Goal: Task Accomplishment & Management: Manage account settings

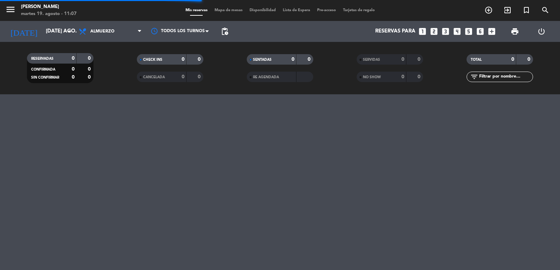
click at [437, 33] on icon "looks_two" at bounding box center [433, 31] width 9 height 9
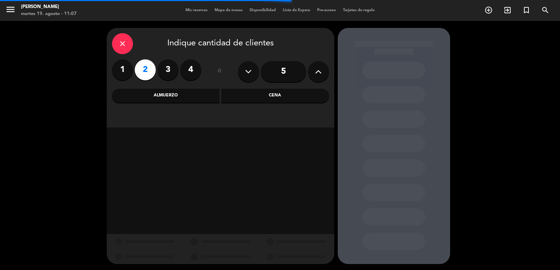
click at [268, 96] on div "Cena" at bounding box center [275, 96] width 108 height 14
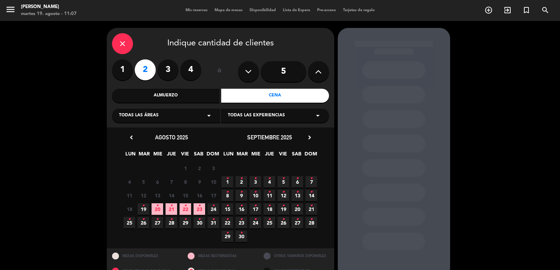
click at [186, 208] on icon "•" at bounding box center [185, 205] width 2 height 11
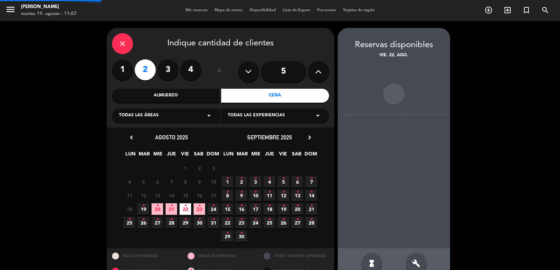
scroll to position [15, 0]
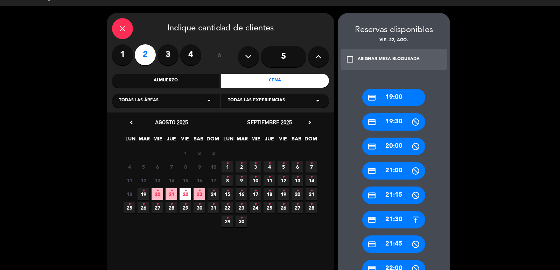
click at [169, 195] on span "21 •" at bounding box center [171, 195] width 12 height 12
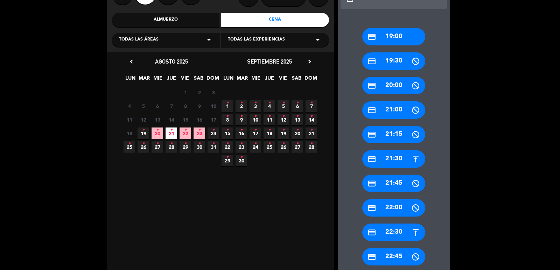
scroll to position [85, 0]
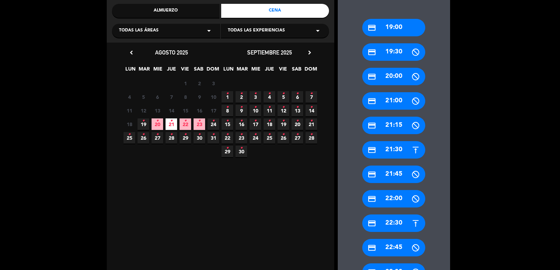
click at [385, 198] on div "credit_card 22:00" at bounding box center [393, 198] width 63 height 17
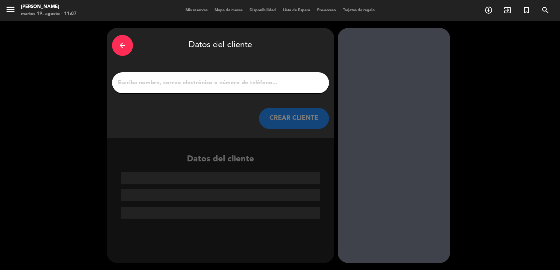
click at [314, 119] on button "CREAR CLIENTE" at bounding box center [294, 118] width 70 height 21
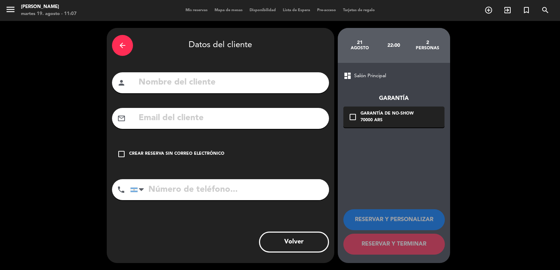
click at [188, 72] on div "person" at bounding box center [220, 82] width 217 height 21
click at [187, 83] on input "text" at bounding box center [231, 83] width 186 height 14
type input "[PERSON_NAME]"
paste input "[DOMAIN_NAME][EMAIL_ADDRESS][DOMAIN_NAME]"
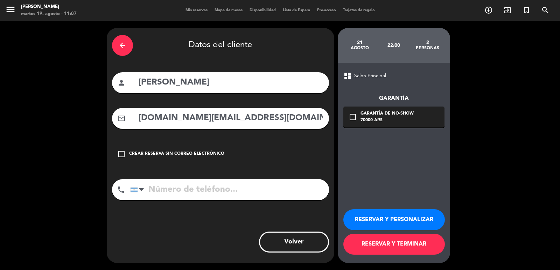
type input "[DOMAIN_NAME][EMAIL_ADDRESS][DOMAIN_NAME]"
click at [414, 221] on button "RESERVAR Y PERSONALIZAR" at bounding box center [393, 220] width 101 height 21
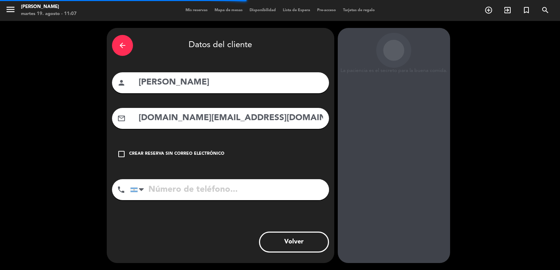
scroll to position [9, 0]
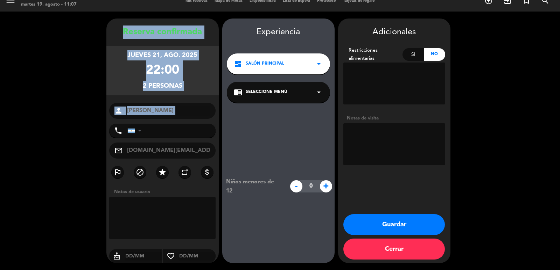
drag, startPoint x: 112, startPoint y: 29, endPoint x: 183, endPoint y: 119, distance: 115.1
click at [183, 123] on div "Reserva confirmada jueves 21, ago. 2025 22:00 2 personas person [PERSON_NAME] p…" at bounding box center [162, 148] width 112 height 245
copy div "Reserva confirmada jueves 21, ago. 2025 22:00 2 personas person"
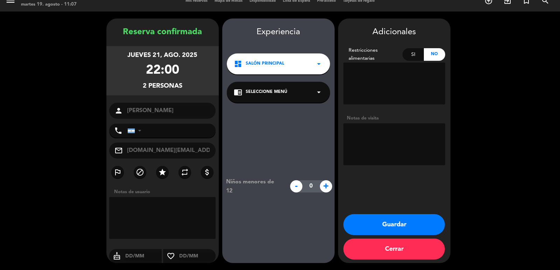
click at [401, 151] on textarea at bounding box center [394, 144] width 102 height 42
type textarea "paos diego"
click at [383, 222] on button "Guardar" at bounding box center [393, 224] width 101 height 21
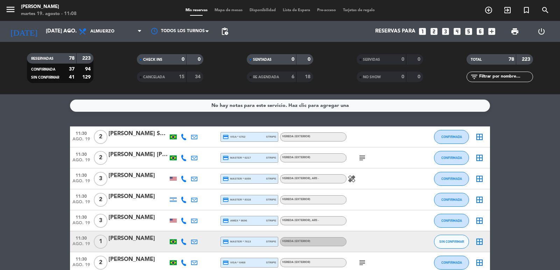
click at [449, 30] on icon "looks_3" at bounding box center [445, 31] width 9 height 9
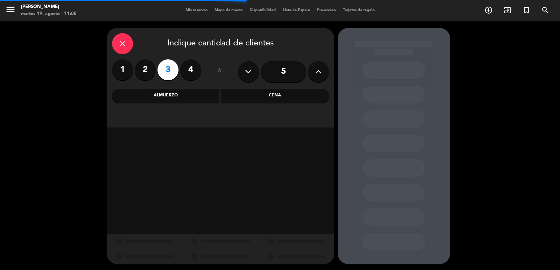
click at [247, 97] on div "Cena" at bounding box center [275, 96] width 108 height 14
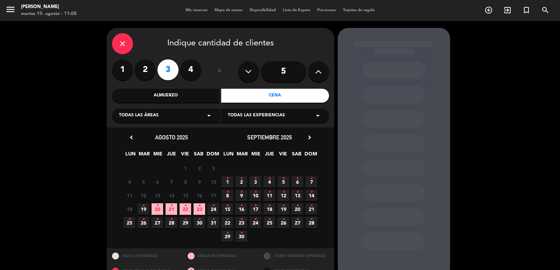
click at [168, 211] on span "21 •" at bounding box center [171, 210] width 12 height 12
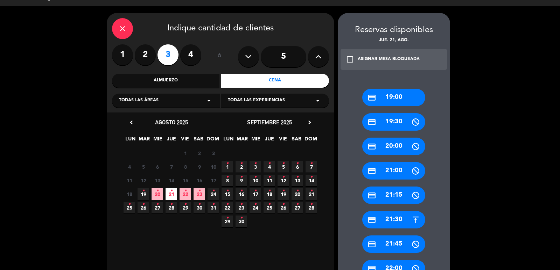
click at [390, 94] on div "credit_card 19:00" at bounding box center [393, 97] width 63 height 17
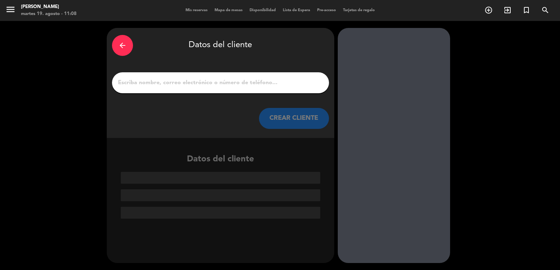
scroll to position [0, 0]
click at [285, 117] on button "CREAR CLIENTE" at bounding box center [294, 118] width 70 height 21
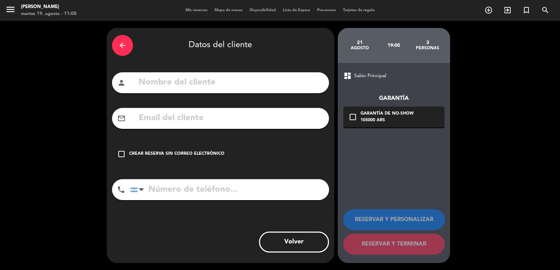
click at [262, 87] on input "text" at bounding box center [231, 83] width 186 height 14
type input "[PERSON_NAME]"
click at [203, 151] on div "Crear reserva sin correo electrónico" at bounding box center [176, 154] width 95 height 7
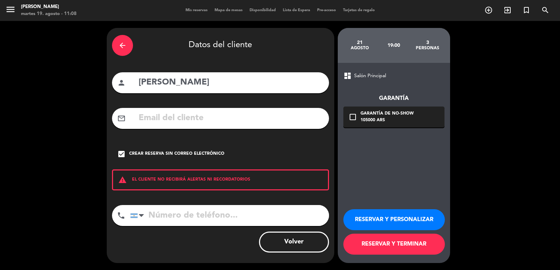
click at [407, 219] on button "RESERVAR Y PERSONALIZAR" at bounding box center [393, 220] width 101 height 21
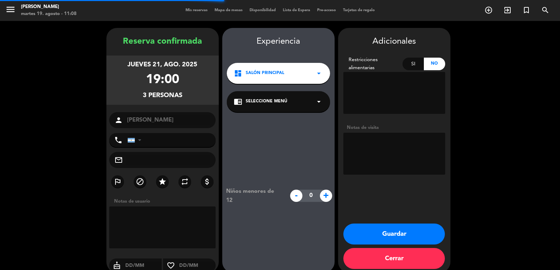
scroll to position [9, 0]
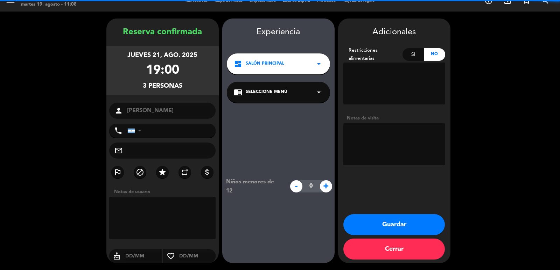
click at [402, 130] on textarea at bounding box center [394, 144] width 102 height 42
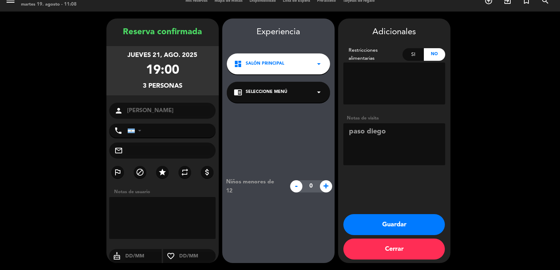
type textarea "paso diego"
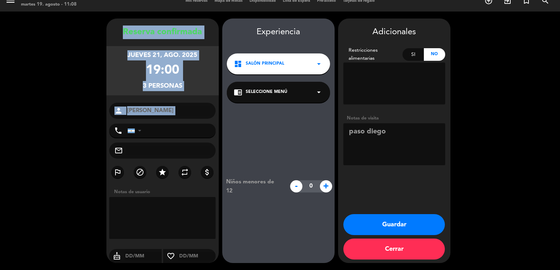
drag, startPoint x: 114, startPoint y: 24, endPoint x: 169, endPoint y: 120, distance: 110.5
click at [169, 120] on div "Reserva confirmada jueves 21, ago. 2025 19:00 3 personas person [PERSON_NAME] p…" at bounding box center [162, 141] width 112 height 245
copy div "Reserva confirmada jueves 21, ago. 2025 19:00 3 personas person"
click at [418, 227] on button "Guardar" at bounding box center [393, 224] width 101 height 21
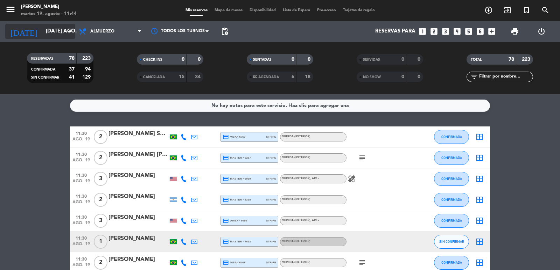
click at [42, 27] on input "[DATE] ago." at bounding box center [76, 31] width 68 height 13
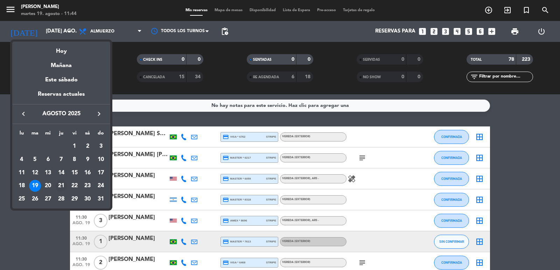
click at [60, 188] on div "21" at bounding box center [61, 186] width 12 height 12
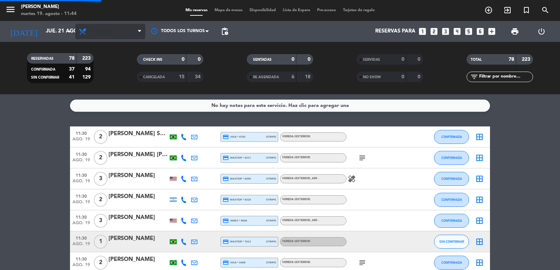
click at [123, 29] on span "Almuerzo" at bounding box center [110, 31] width 70 height 15
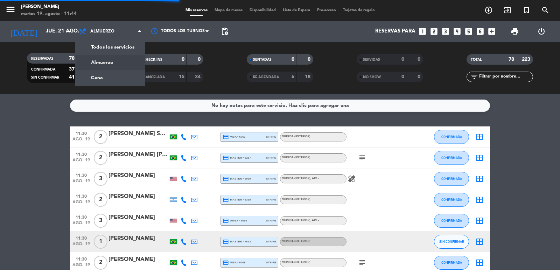
click at [114, 68] on div "menu [PERSON_NAME] 19. [PERSON_NAME] - 11:44 Mis reservas Mapa de mesas Disponi…" at bounding box center [280, 47] width 560 height 94
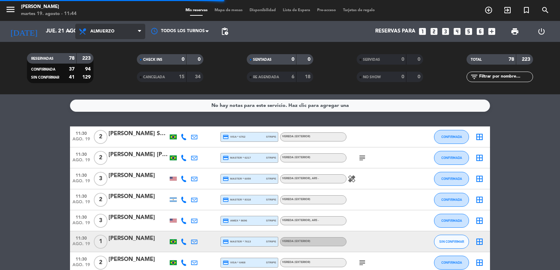
click at [122, 31] on span "Almuerzo" at bounding box center [110, 31] width 70 height 15
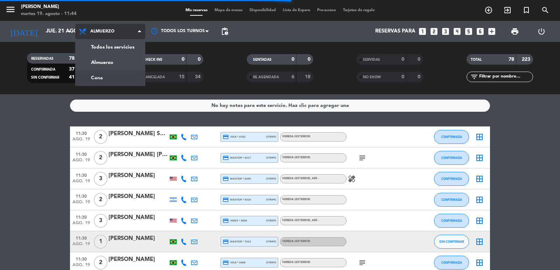
click at [105, 76] on div "menu [PERSON_NAME] 19. [PERSON_NAME] - 11:44 Mis reservas Mapa de mesas Disponi…" at bounding box center [280, 47] width 560 height 94
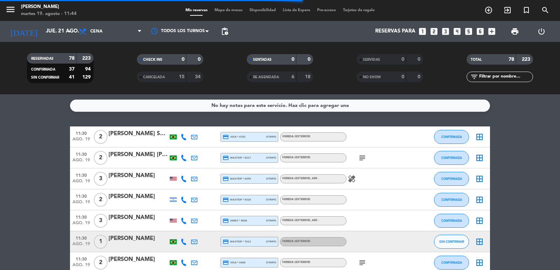
click at [224, 36] on span "pending_actions" at bounding box center [225, 31] width 14 height 14
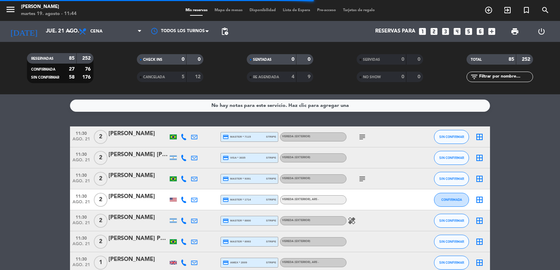
click at [223, 34] on span "pending_actions" at bounding box center [224, 31] width 8 height 8
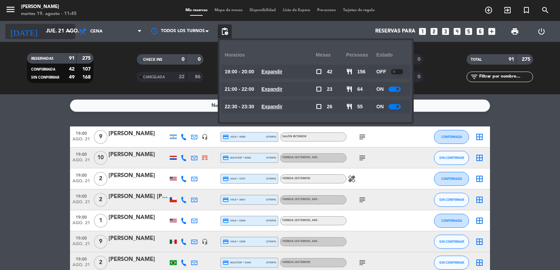
click at [64, 33] on input "jue. 21 ago." at bounding box center [76, 31] width 68 height 13
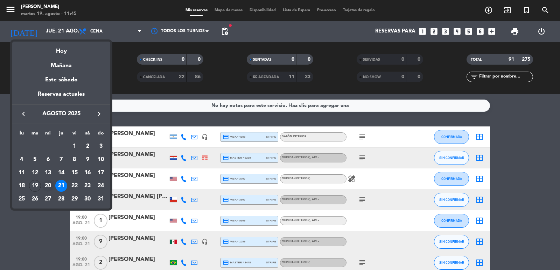
click at [49, 189] on div "20" at bounding box center [48, 186] width 12 height 12
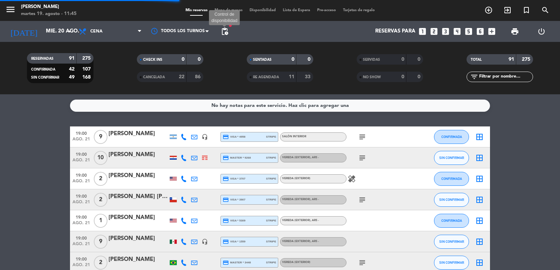
click at [225, 31] on span "pending_actions" at bounding box center [224, 31] width 8 height 8
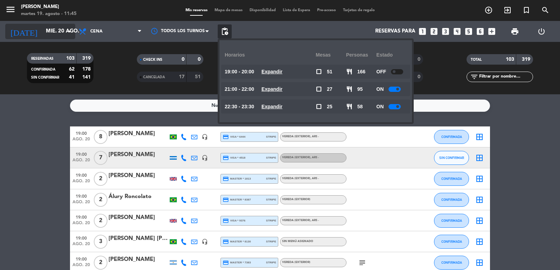
click at [44, 34] on input "mié. 20 ago." at bounding box center [76, 31] width 68 height 13
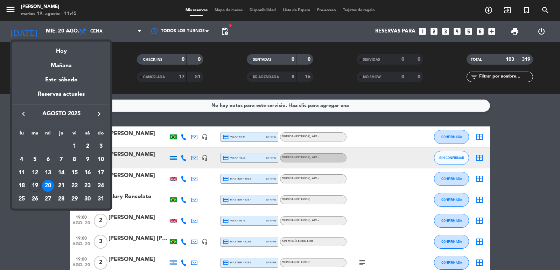
click at [129, 50] on div at bounding box center [280, 135] width 560 height 270
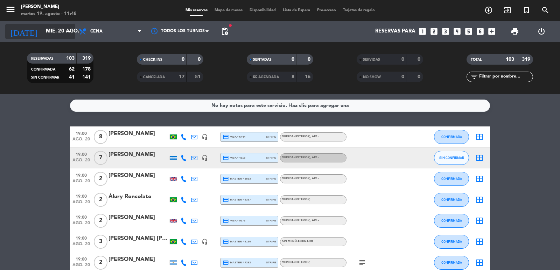
click at [43, 27] on input "mié. 20 ago." at bounding box center [76, 31] width 68 height 13
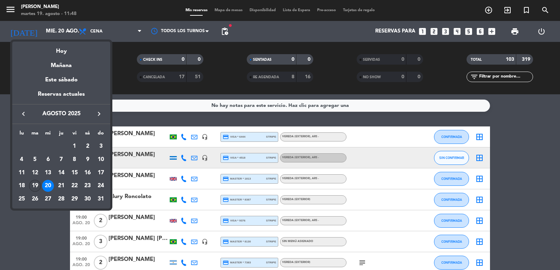
click at [40, 185] on div "19" at bounding box center [35, 186] width 12 height 12
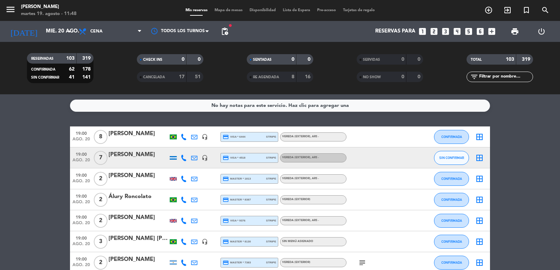
type input "[DATE] ago."
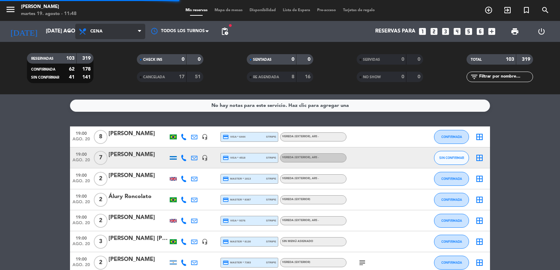
click at [102, 34] on span "Cena" at bounding box center [110, 31] width 70 height 15
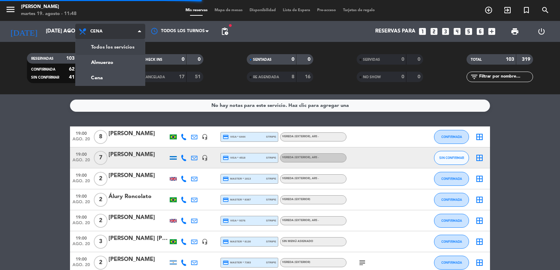
click at [103, 47] on div "menu [PERSON_NAME] 19. [PERSON_NAME] - 11:48 Mis reservas Mapa de mesas Disponi…" at bounding box center [280, 47] width 560 height 94
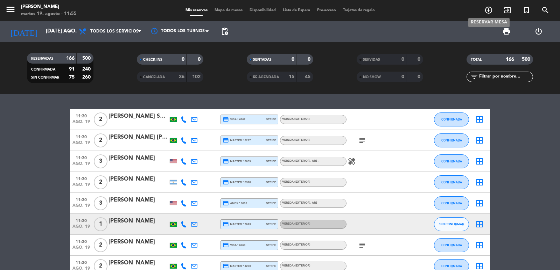
click at [492, 13] on icon "add_circle_outline" at bounding box center [488, 10] width 8 height 8
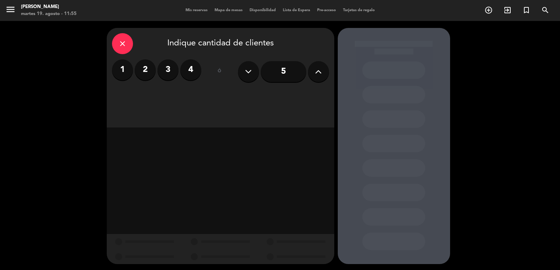
click at [275, 73] on input "5" at bounding box center [283, 71] width 45 height 21
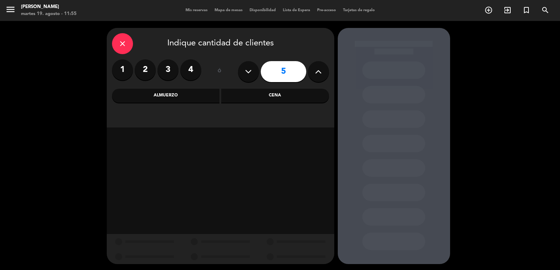
click at [319, 76] on icon at bounding box center [318, 71] width 7 height 10
type input "6"
click at [253, 100] on div "Cena" at bounding box center [275, 96] width 108 height 14
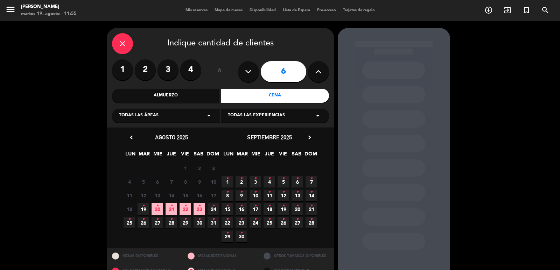
click at [144, 225] on icon "•" at bounding box center [143, 219] width 2 height 11
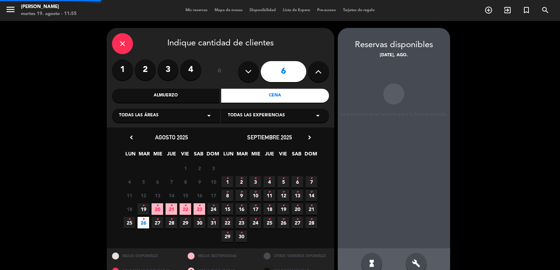
scroll to position [15, 0]
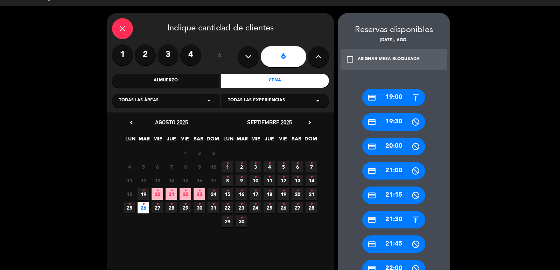
click at [396, 123] on div "credit_card 19:30" at bounding box center [393, 121] width 63 height 17
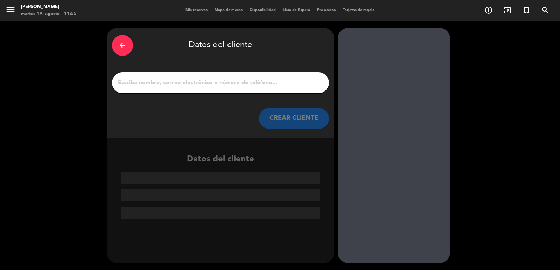
scroll to position [0, 0]
click at [285, 113] on button "CREAR CLIENTE" at bounding box center [294, 118] width 70 height 21
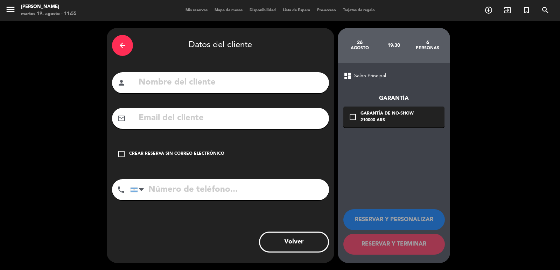
paste input "[PERSON_NAME]: [PERSON_NAME]"
drag, startPoint x: 204, startPoint y: 85, endPoint x: 168, endPoint y: 82, distance: 35.5
click at [168, 82] on input "[PERSON_NAME]: [PERSON_NAME]" at bounding box center [231, 83] width 186 height 14
type input "[PERSON_NAME]"
click at [188, 152] on div "Crear reserva sin correo electrónico" at bounding box center [176, 154] width 95 height 7
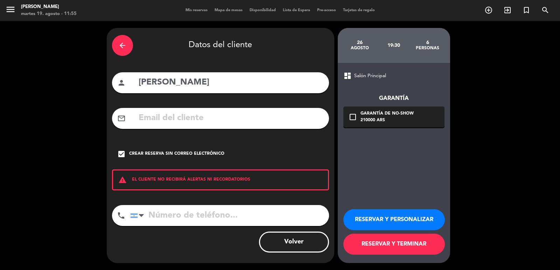
click at [381, 217] on button "RESERVAR Y PERSONALIZAR" at bounding box center [393, 220] width 101 height 21
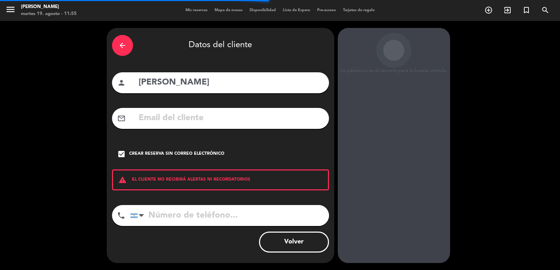
scroll to position [9, 0]
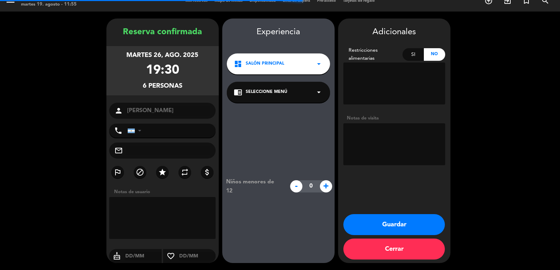
click at [374, 153] on textarea at bounding box center [394, 144] width 102 height 42
type textarea "paso diego"
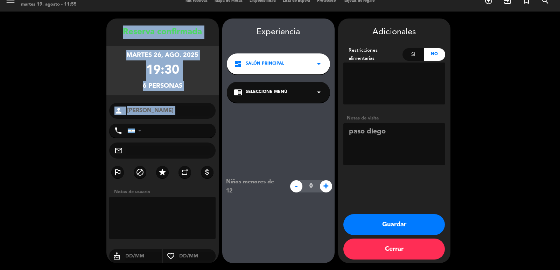
drag, startPoint x: 116, startPoint y: 30, endPoint x: 184, endPoint y: 120, distance: 113.2
click at [184, 120] on div "Reserva confirmada martes 26, ago. 2025 19:30 6 personas person [PERSON_NAME] p…" at bounding box center [162, 148] width 112 height 245
copy div "Reserva confirmada martes 26, ago. 2025 19:30 6 personas person"
click at [423, 226] on button "Guardar" at bounding box center [393, 224] width 101 height 21
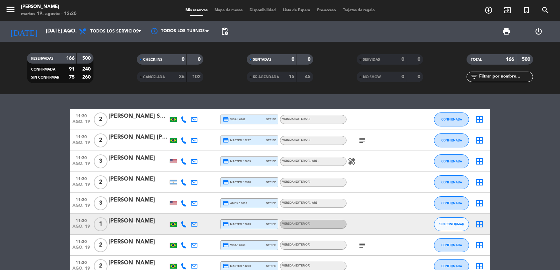
click at [540, 8] on span "search" at bounding box center [545, 10] width 19 height 12
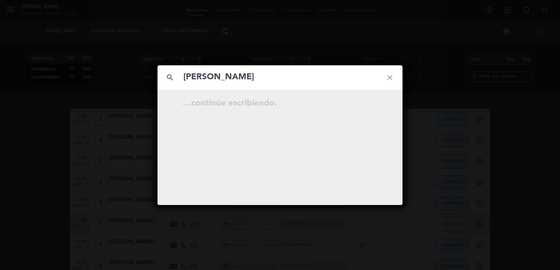
type input "[PERSON_NAME]"
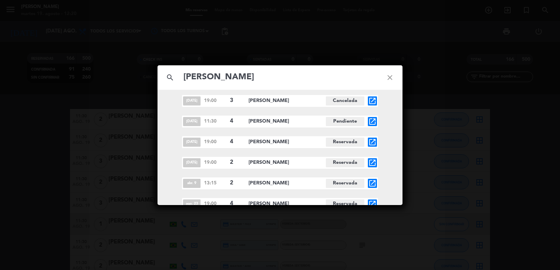
scroll to position [339, 0]
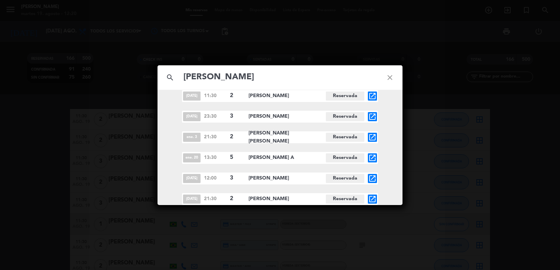
click at [408, 2] on div "search [PERSON_NAME] close abr. 20 19:00 4 [PERSON_NAME] Cancelada open_in_new …" at bounding box center [280, 135] width 560 height 270
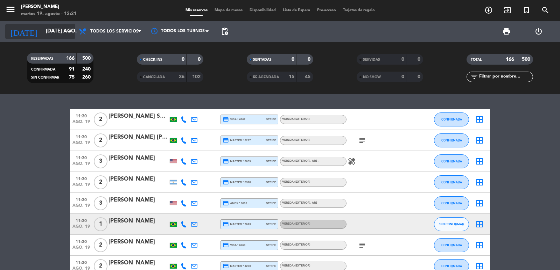
click at [22, 26] on icon "[DATE]" at bounding box center [23, 31] width 37 height 15
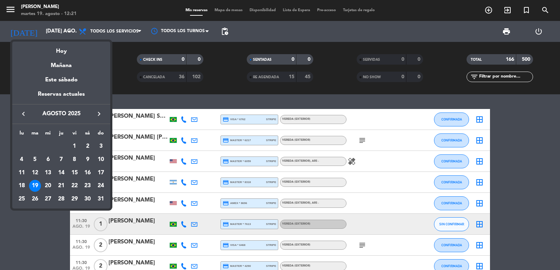
click at [30, 35] on div at bounding box center [280, 135] width 560 height 270
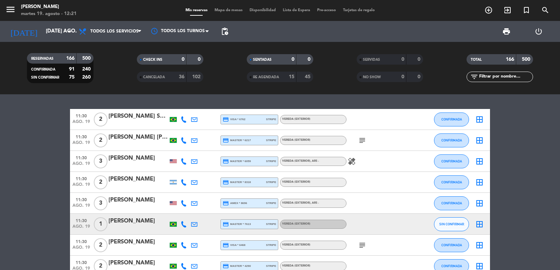
click at [33, 42] on div "[DATE] [DATE] ago. arrow_drop_down" at bounding box center [40, 31] width 70 height 21
click at [42, 37] on input "[DATE] ago." at bounding box center [76, 31] width 68 height 13
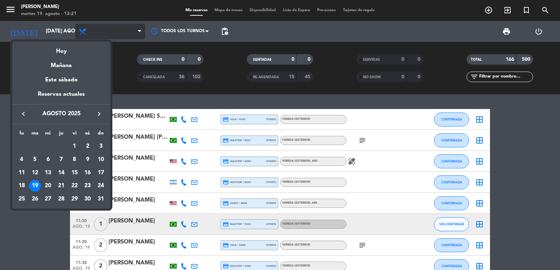
click at [89, 31] on div at bounding box center [280, 135] width 560 height 270
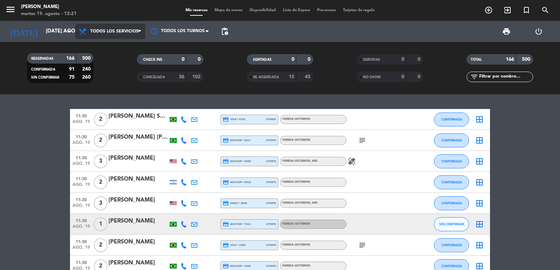
click at [97, 35] on span "Todos los servicios" at bounding box center [110, 31] width 70 height 15
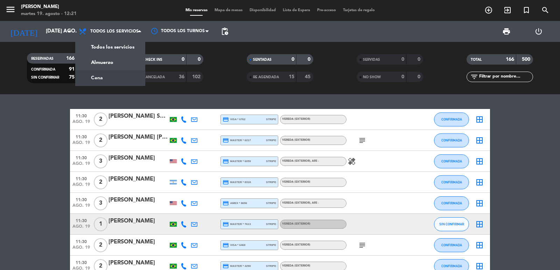
click at [119, 78] on div "menu [PERSON_NAME] 19. [PERSON_NAME] - 12:21 Mis reservas Mapa de mesas Disponi…" at bounding box center [280, 47] width 560 height 94
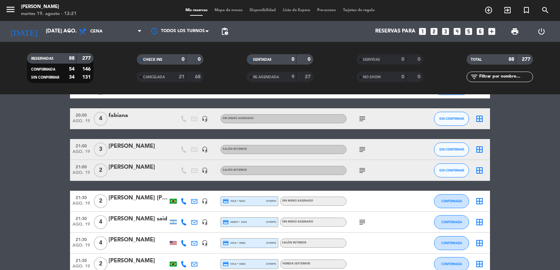
scroll to position [840, 0]
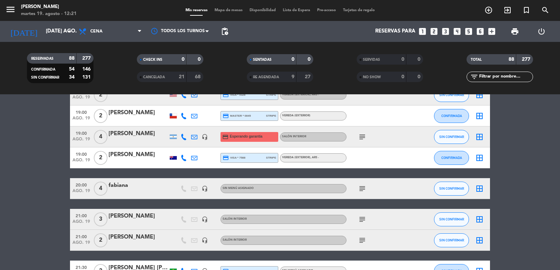
click at [360, 186] on icon "subject" at bounding box center [362, 189] width 8 height 8
click at [365, 221] on icon "subject" at bounding box center [362, 219] width 8 height 8
click at [365, 219] on icon "subject" at bounding box center [362, 219] width 8 height 8
click at [361, 246] on div "subject" at bounding box center [377, 240] width 63 height 21
click at [361, 238] on icon "subject" at bounding box center [362, 240] width 8 height 8
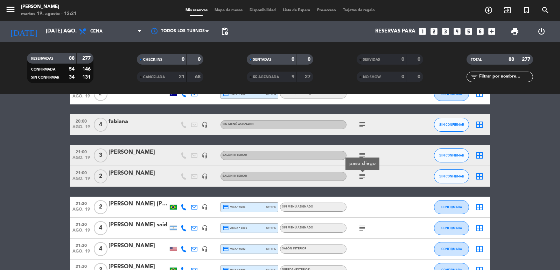
scroll to position [910, 0]
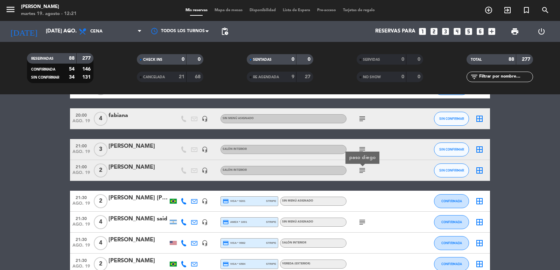
click at [363, 227] on div "subject" at bounding box center [377, 222] width 63 height 21
click at [363, 225] on icon "subject" at bounding box center [362, 222] width 8 height 8
click at [142, 164] on div "[PERSON_NAME]" at bounding box center [137, 167] width 59 height 9
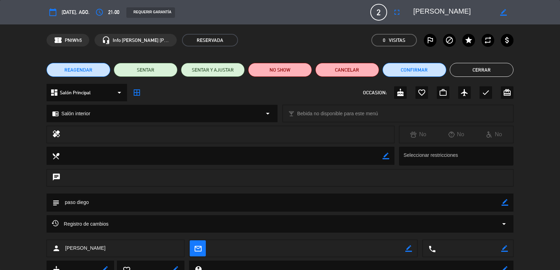
click at [381, 13] on span "2" at bounding box center [378, 12] width 17 height 17
click at [400, 10] on icon "fullscreen" at bounding box center [397, 12] width 8 height 8
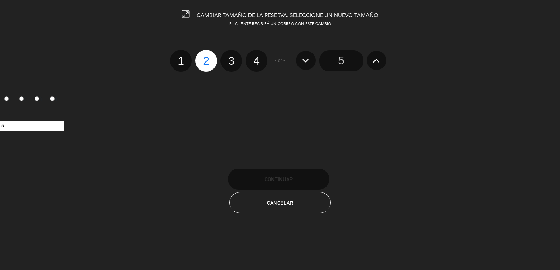
click at [237, 62] on label "3" at bounding box center [231, 61] width 22 height 22
click at [233, 57] on input "3" at bounding box center [230, 54] width 5 height 5
radio input "true"
radio input "false"
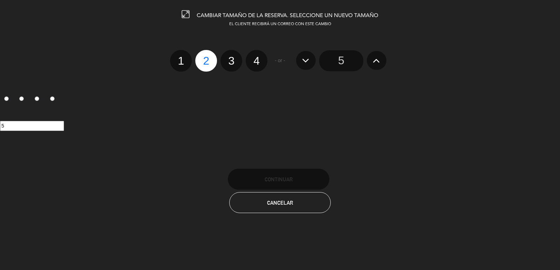
radio input "false"
radio input "true"
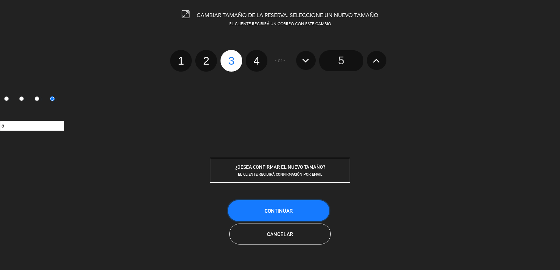
click at [299, 204] on button "Continuar" at bounding box center [278, 210] width 101 height 21
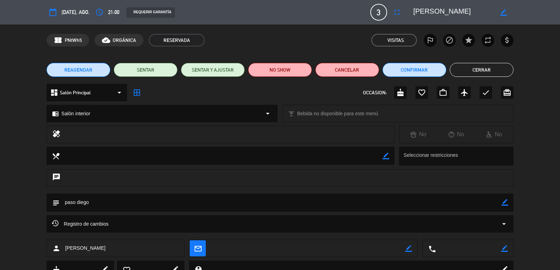
click at [484, 64] on button "Cerrar" at bounding box center [482, 70] width 64 height 14
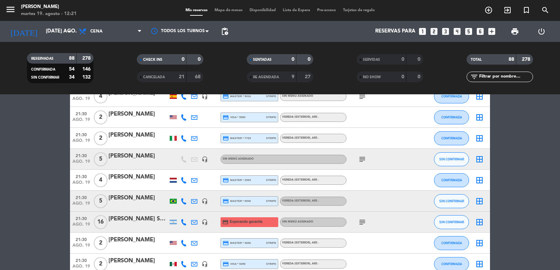
scroll to position [1399, 0]
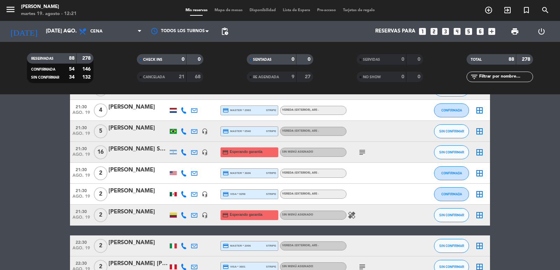
click at [380, 155] on div "subject" at bounding box center [377, 152] width 63 height 21
click at [362, 151] on icon "subject" at bounding box center [362, 152] width 8 height 8
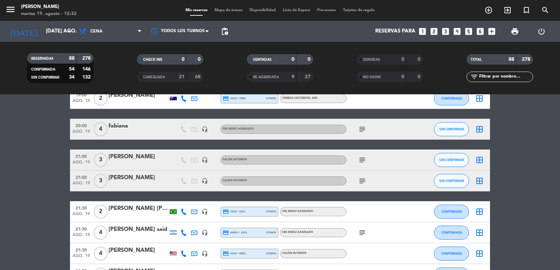
scroll to position [878, 0]
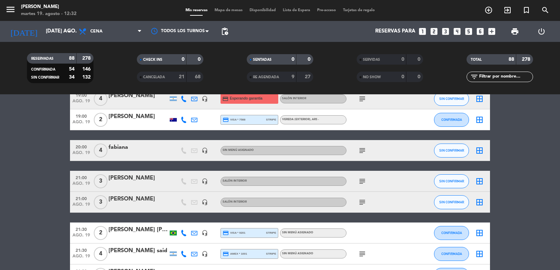
click at [125, 198] on div "[PERSON_NAME]" at bounding box center [137, 199] width 59 height 9
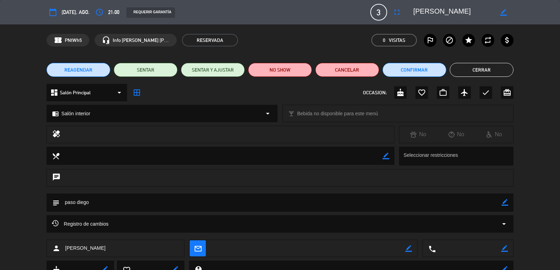
click at [380, 14] on span "3" at bounding box center [378, 12] width 17 height 17
click at [391, 15] on button "fullscreen" at bounding box center [396, 12] width 13 height 13
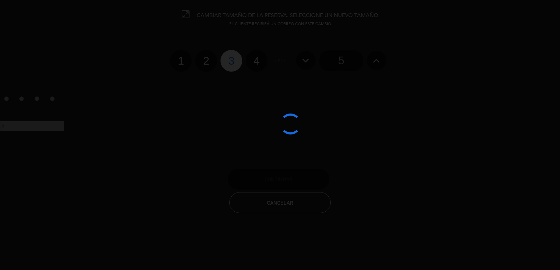
click at [204, 59] on div at bounding box center [280, 135] width 560 height 270
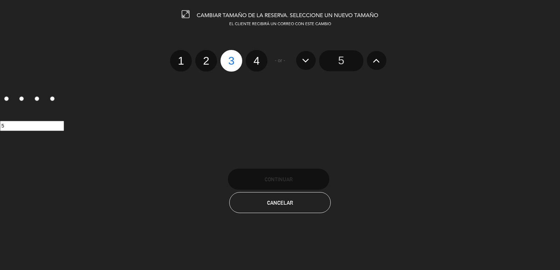
click at [202, 57] on label "2" at bounding box center [206, 61] width 22 height 22
click at [203, 57] on input "2" at bounding box center [205, 54] width 5 height 5
radio input "true"
radio input "false"
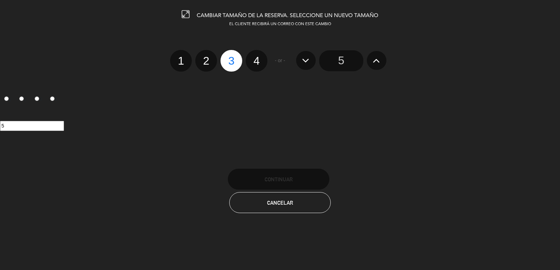
radio input "false"
radio input "true"
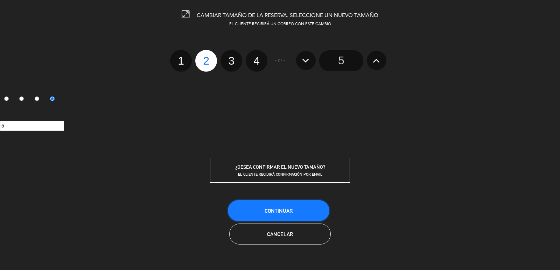
click at [267, 207] on button "Continuar" at bounding box center [278, 210] width 101 height 21
